Goal: Task Accomplishment & Management: Use online tool/utility

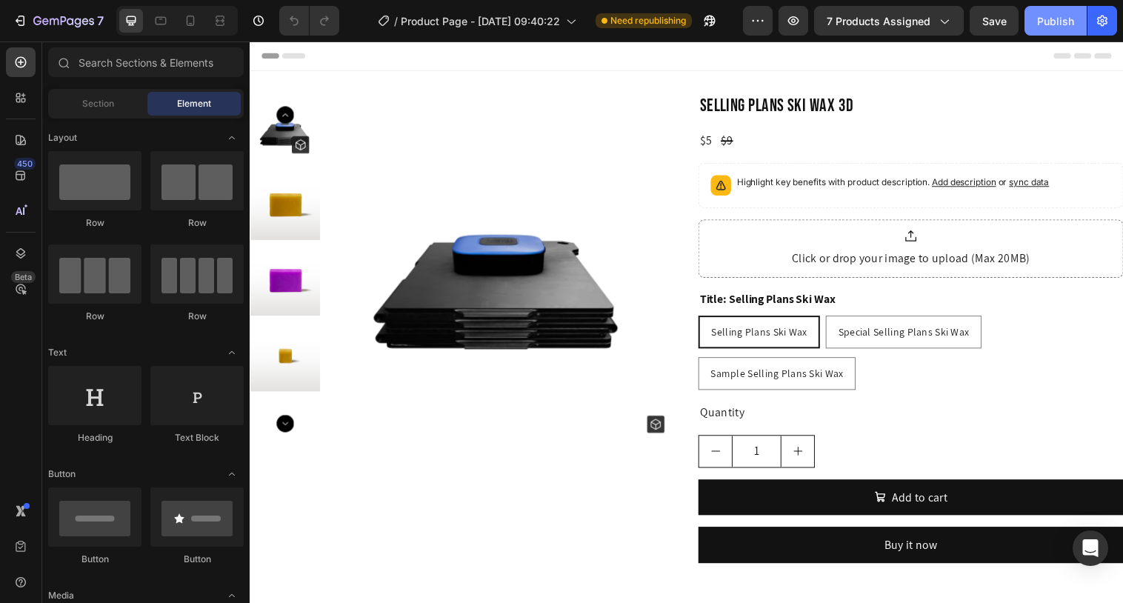
click at [1051, 23] on div "Publish" at bounding box center [1055, 21] width 37 height 16
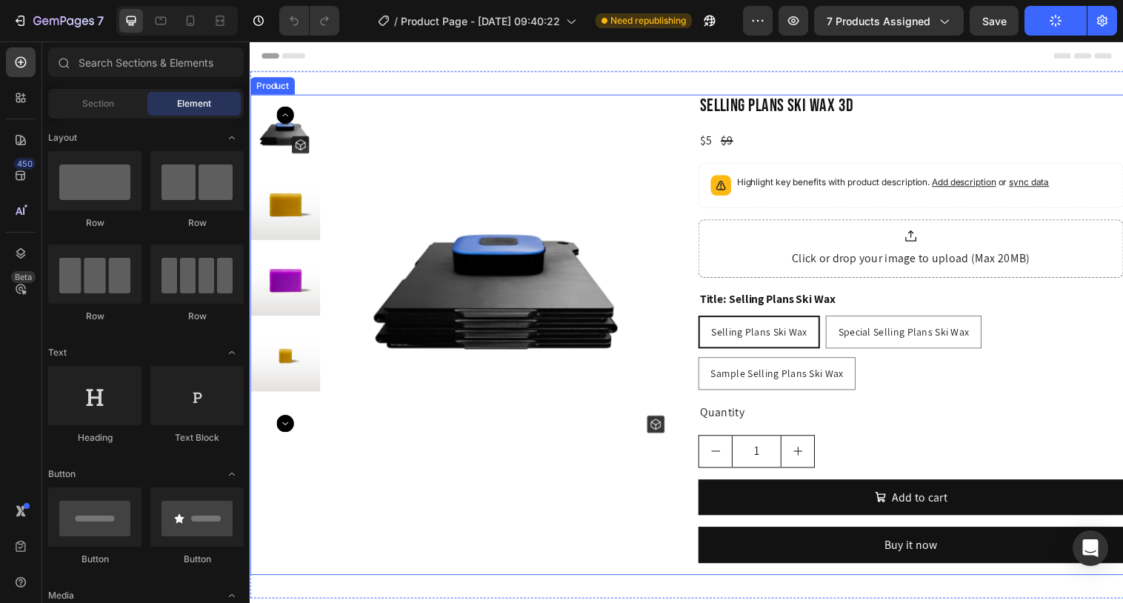
click at [698, 108] on div "Product Images Selling Plans Ski Wax 3D Product Title $5 Product Price Product …" at bounding box center [694, 340] width 889 height 489
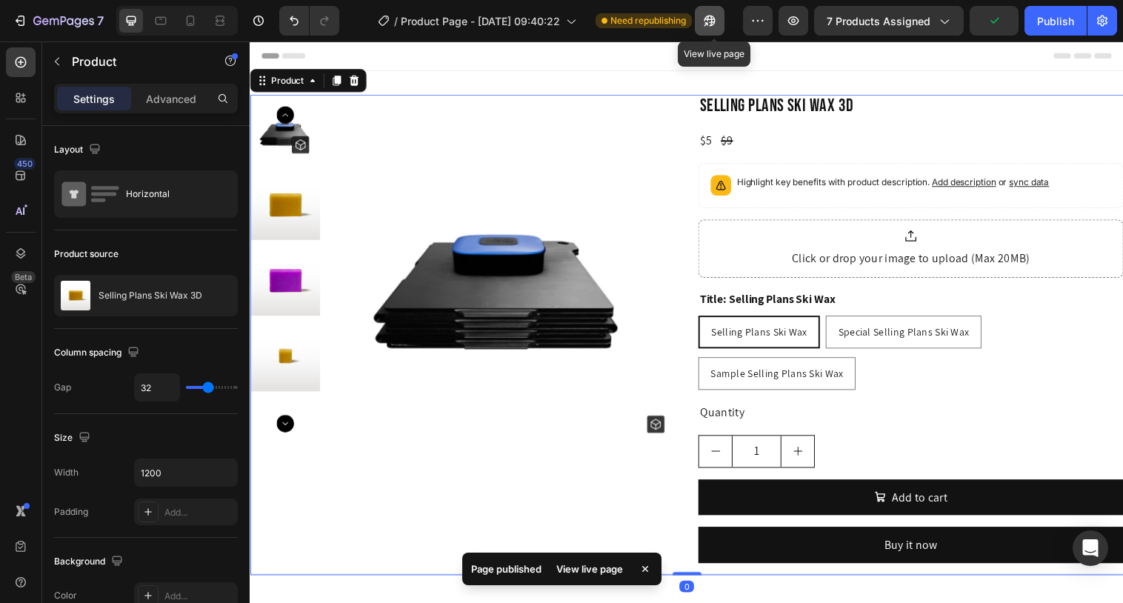
click at [707, 22] on icon "button" at bounding box center [706, 24] width 4 height 4
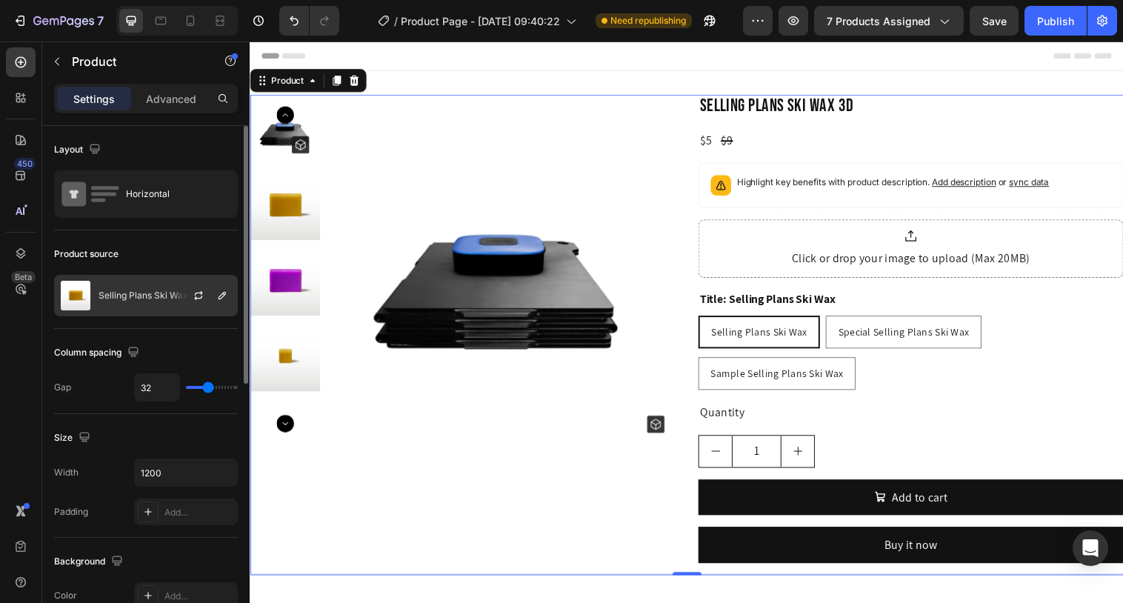
click at [126, 297] on p "Selling Plans Ski Wax 3D" at bounding box center [150, 295] width 104 height 10
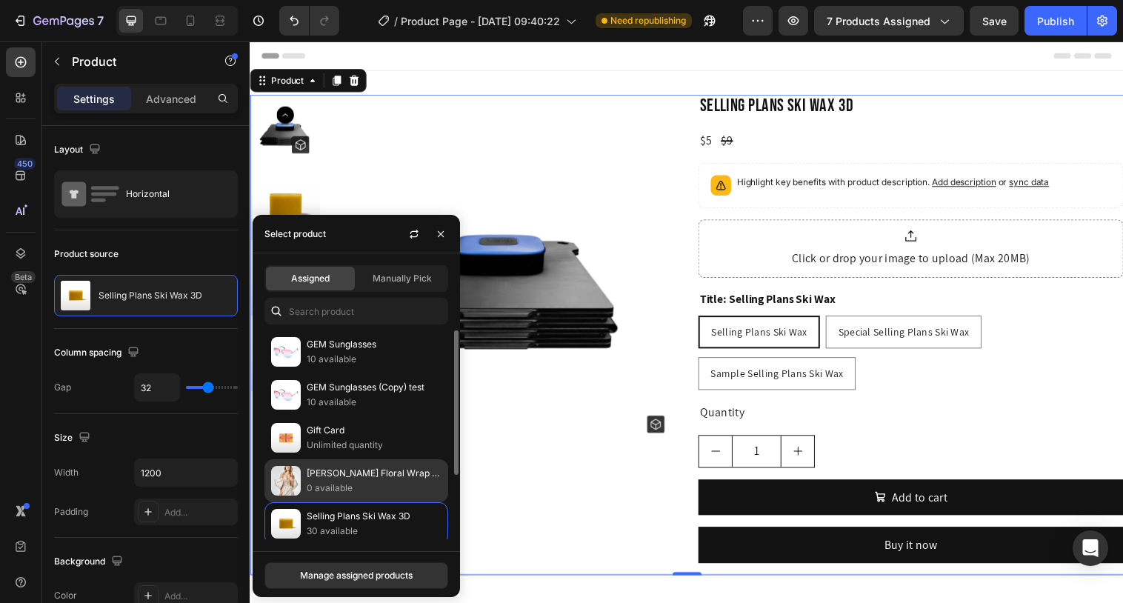
click at [354, 471] on p "Luna Floral Wrap Dress" at bounding box center [374, 473] width 135 height 15
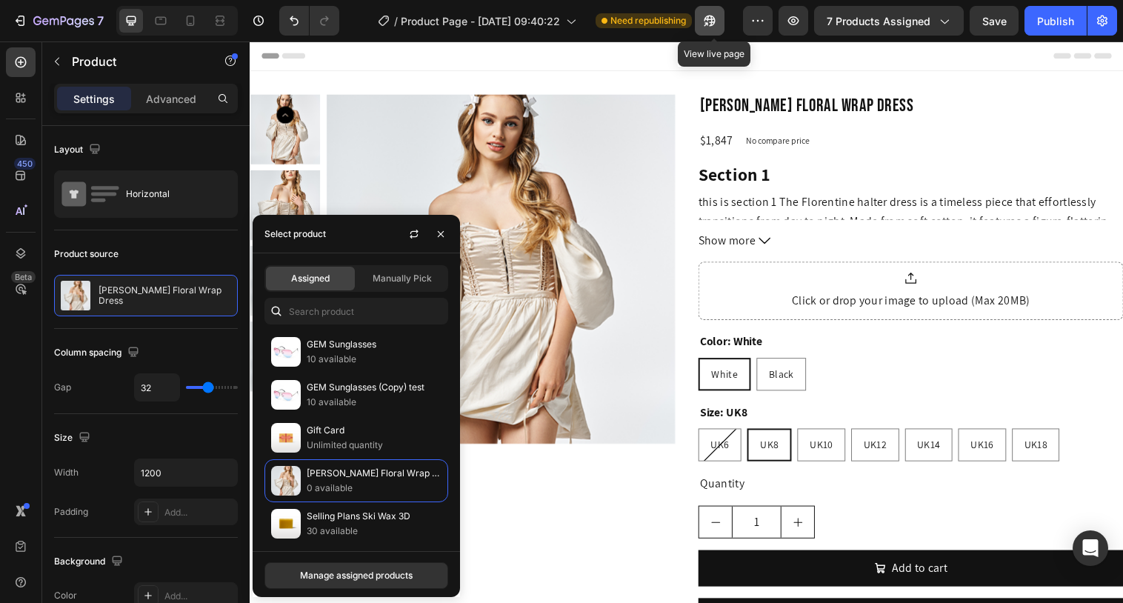
click at [715, 26] on icon "button" at bounding box center [709, 20] width 15 height 15
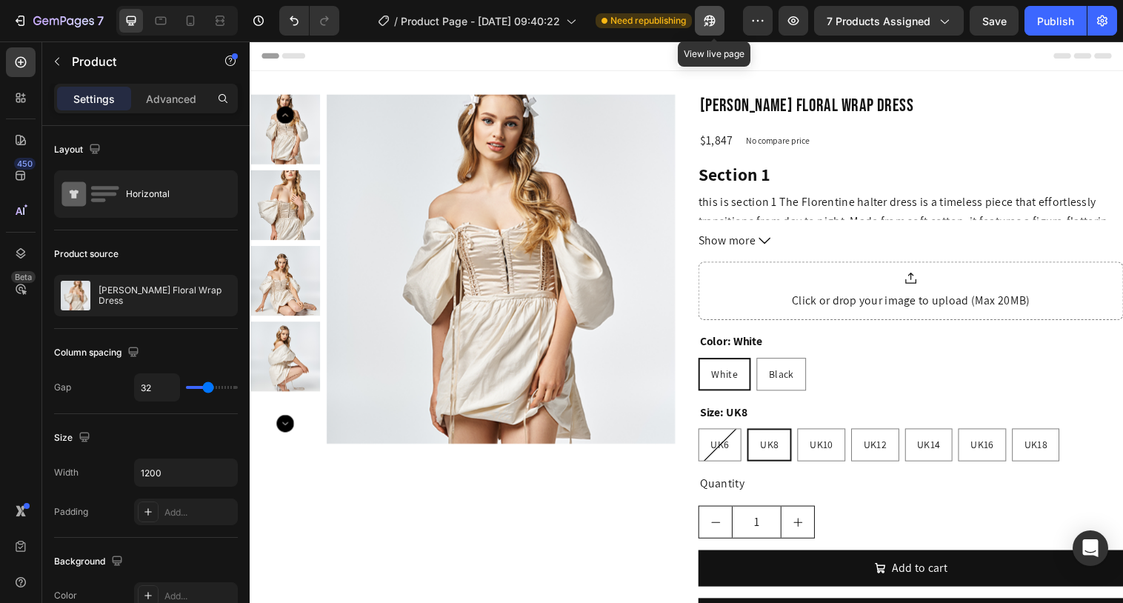
click at [715, 27] on icon "button" at bounding box center [709, 20] width 15 height 15
click at [803, 29] on button "button" at bounding box center [793, 21] width 30 height 30
click at [712, 33] on button "button" at bounding box center [710, 21] width 30 height 30
click at [1066, 28] on button "Publish" at bounding box center [1055, 21] width 62 height 30
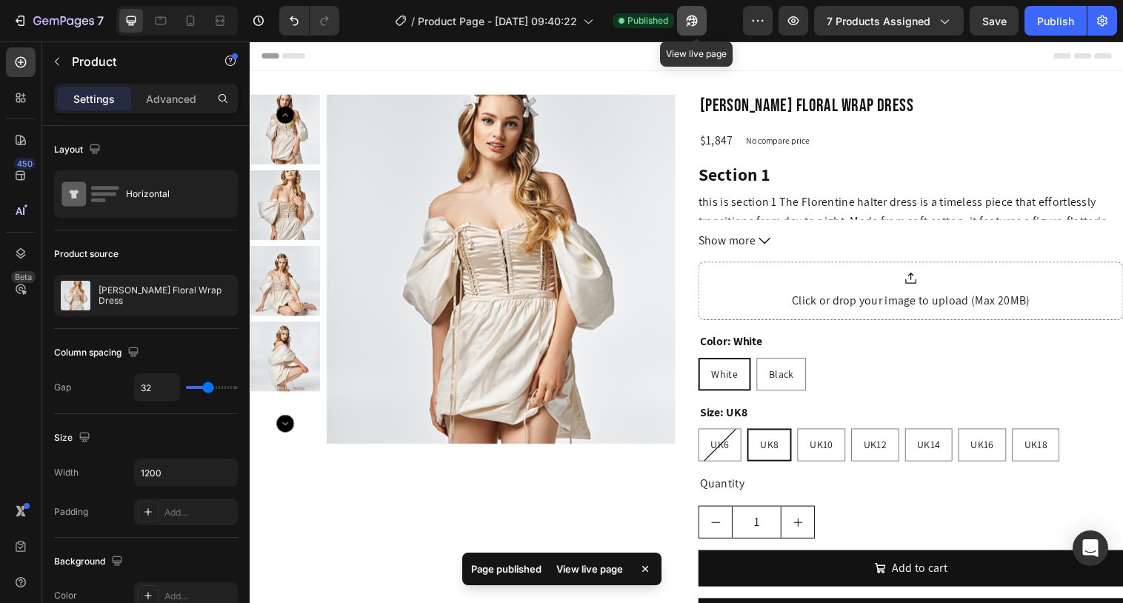
click at [690, 24] on icon "button" at bounding box center [689, 24] width 4 height 4
